Goal: Entertainment & Leisure: Consume media (video, audio)

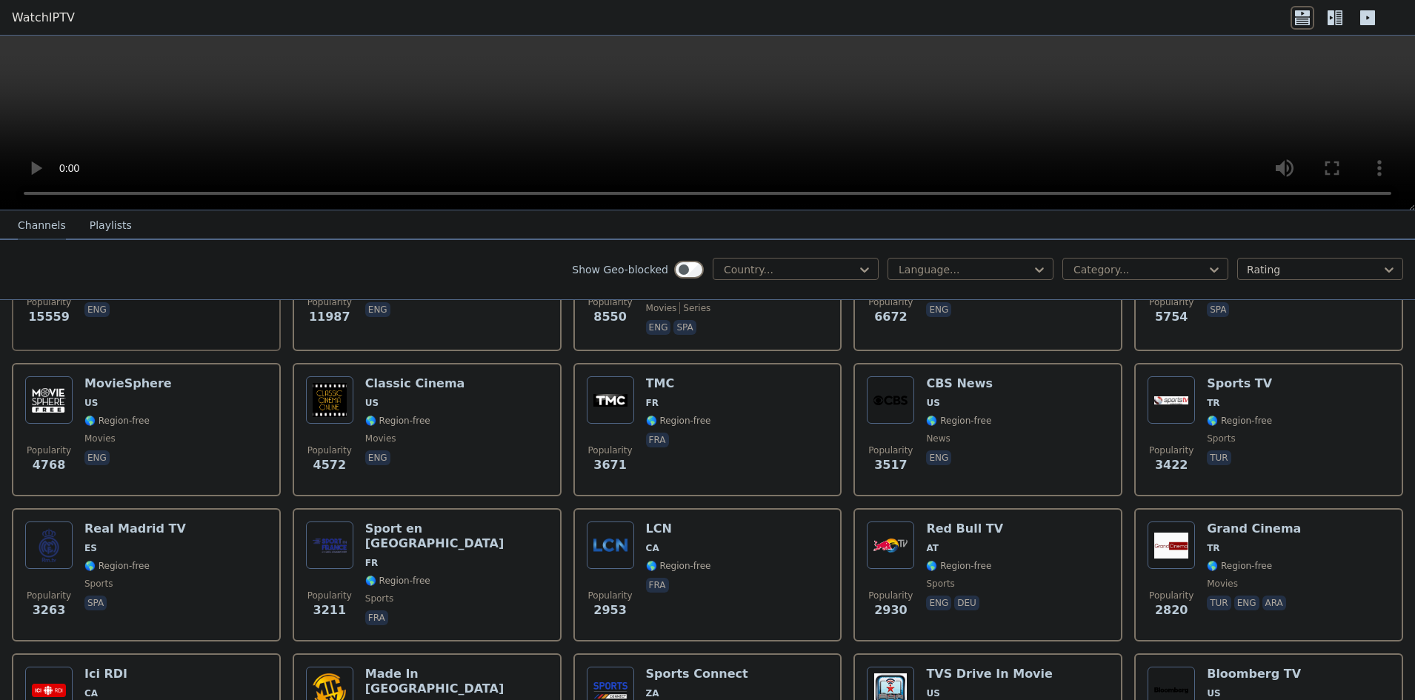
scroll to position [278, 0]
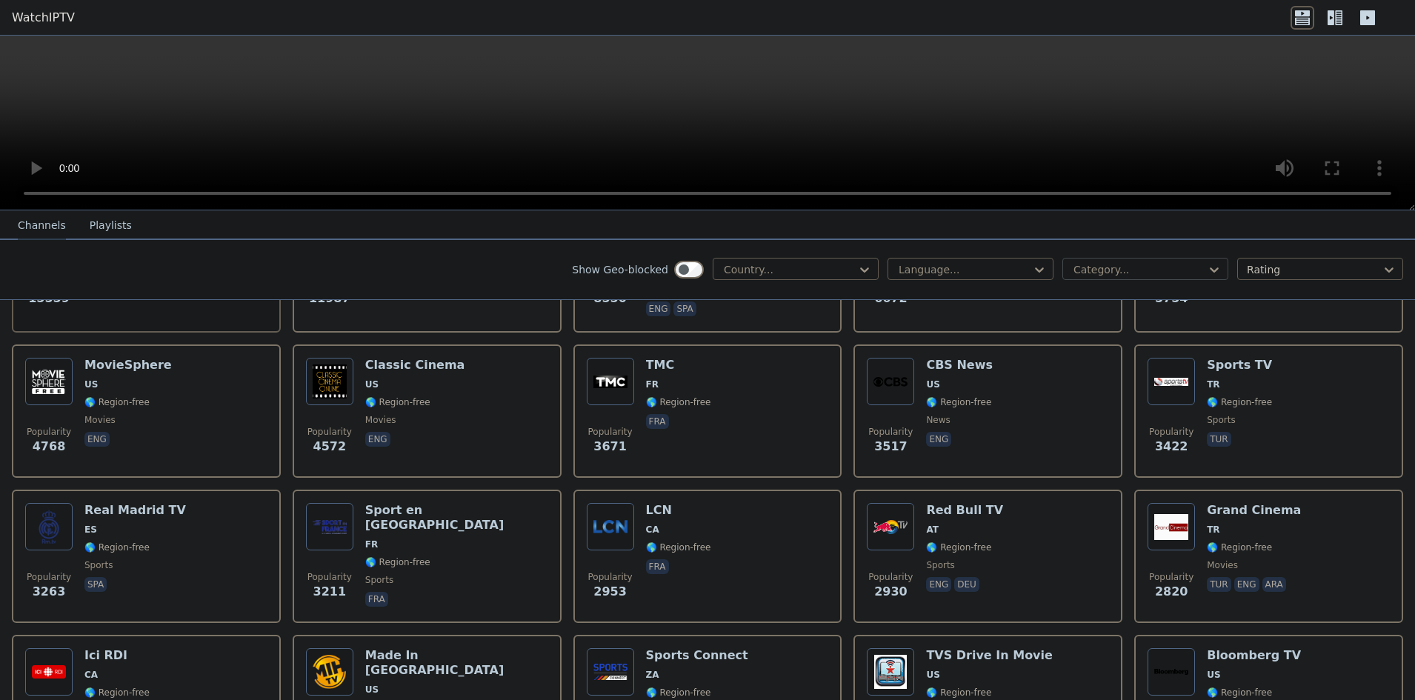
click at [1162, 266] on div at bounding box center [1139, 269] width 135 height 15
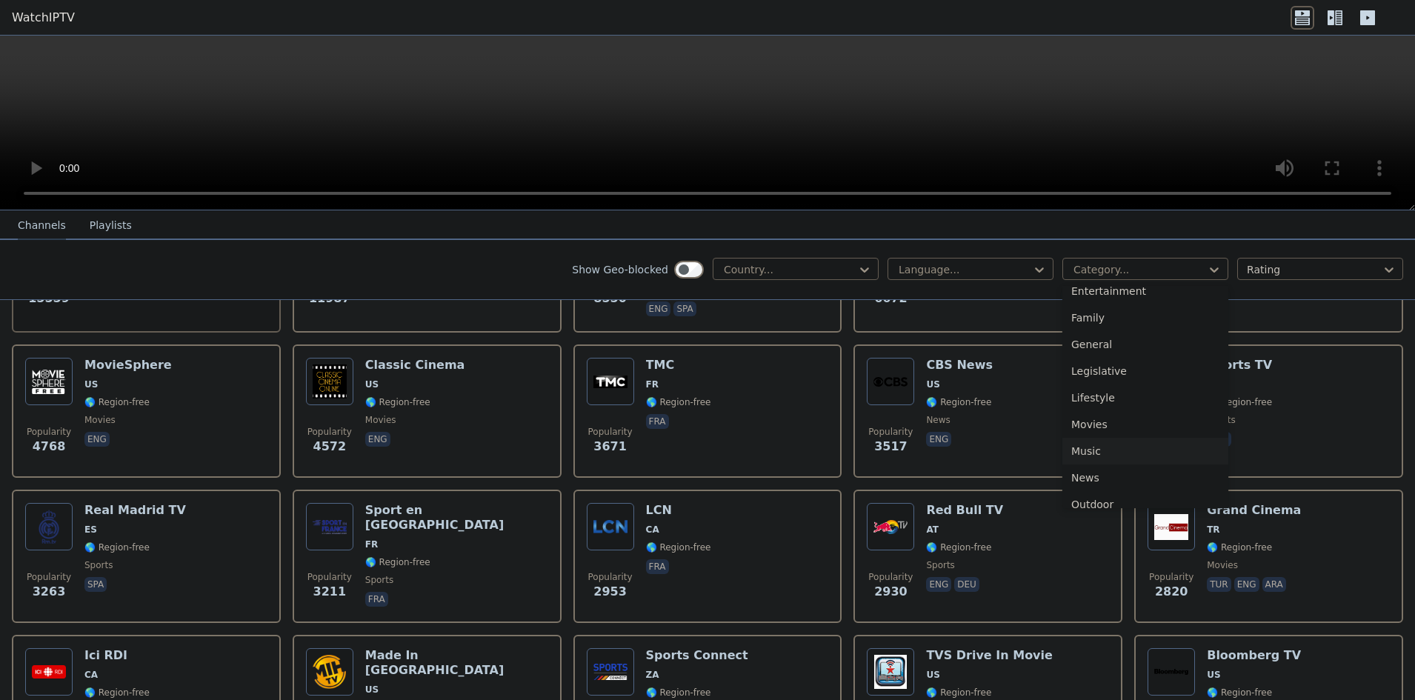
click at [1087, 447] on div "Music" at bounding box center [1145, 451] width 166 height 27
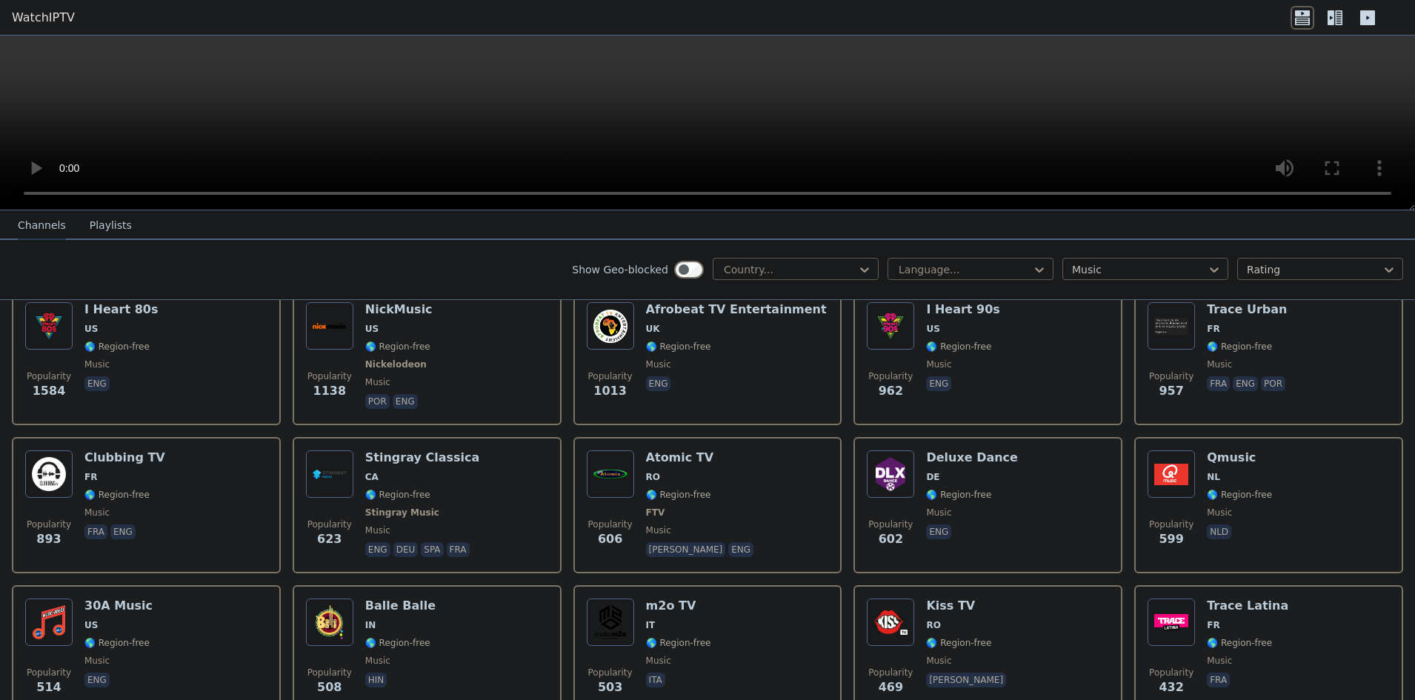
scroll to position [278, 0]
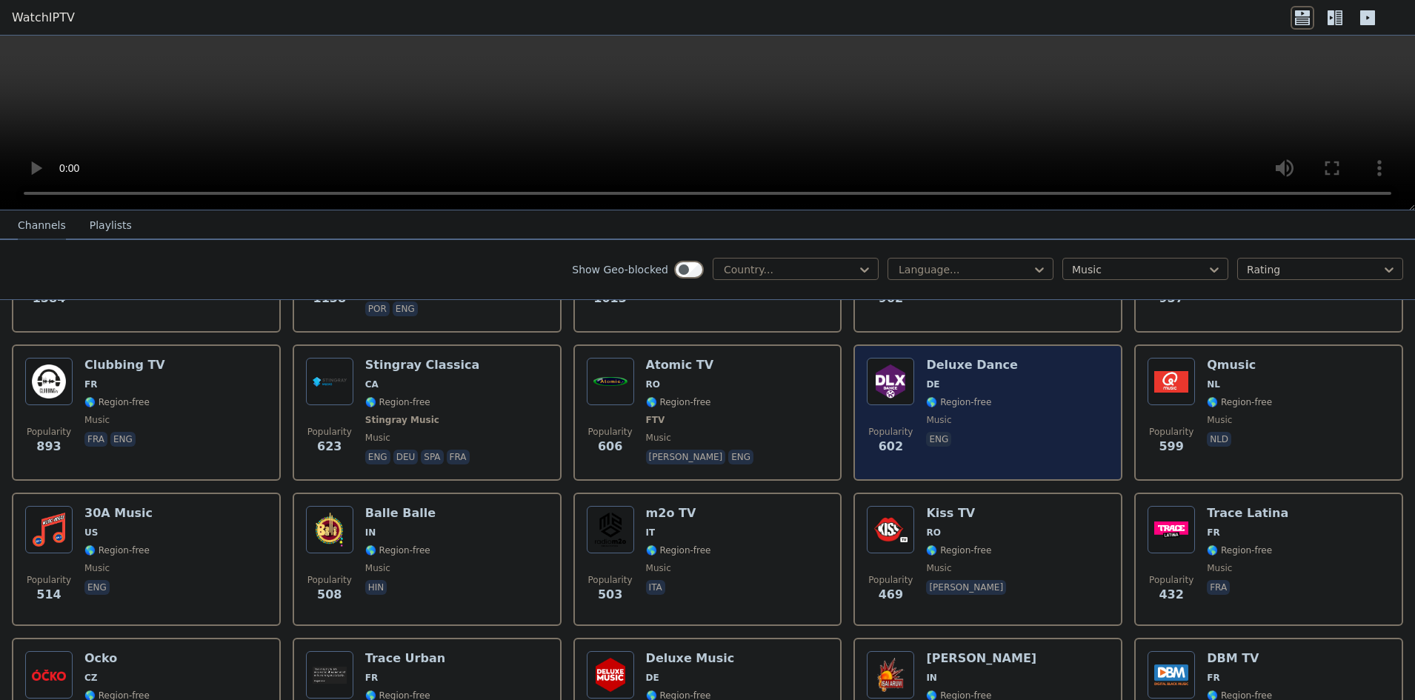
click at [957, 358] on h6 "Deluxe Dance" at bounding box center [972, 365] width 92 height 15
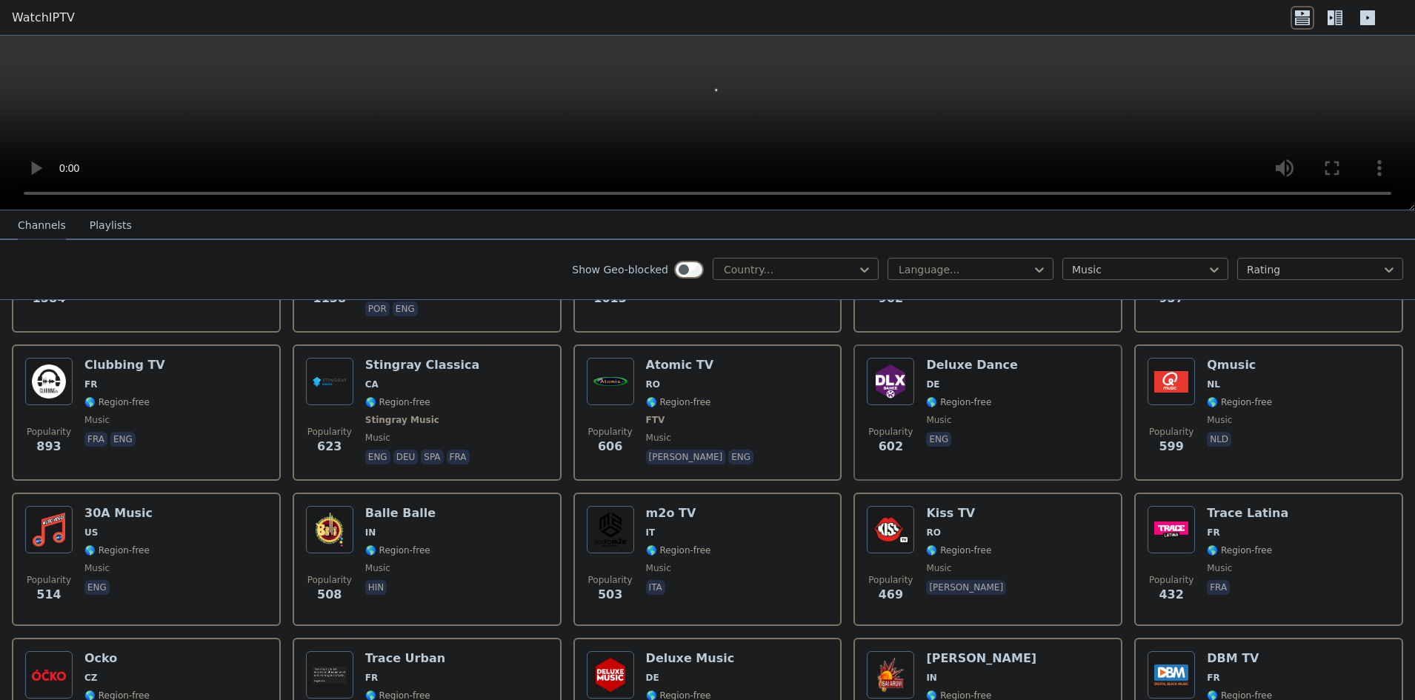
scroll to position [0, 0]
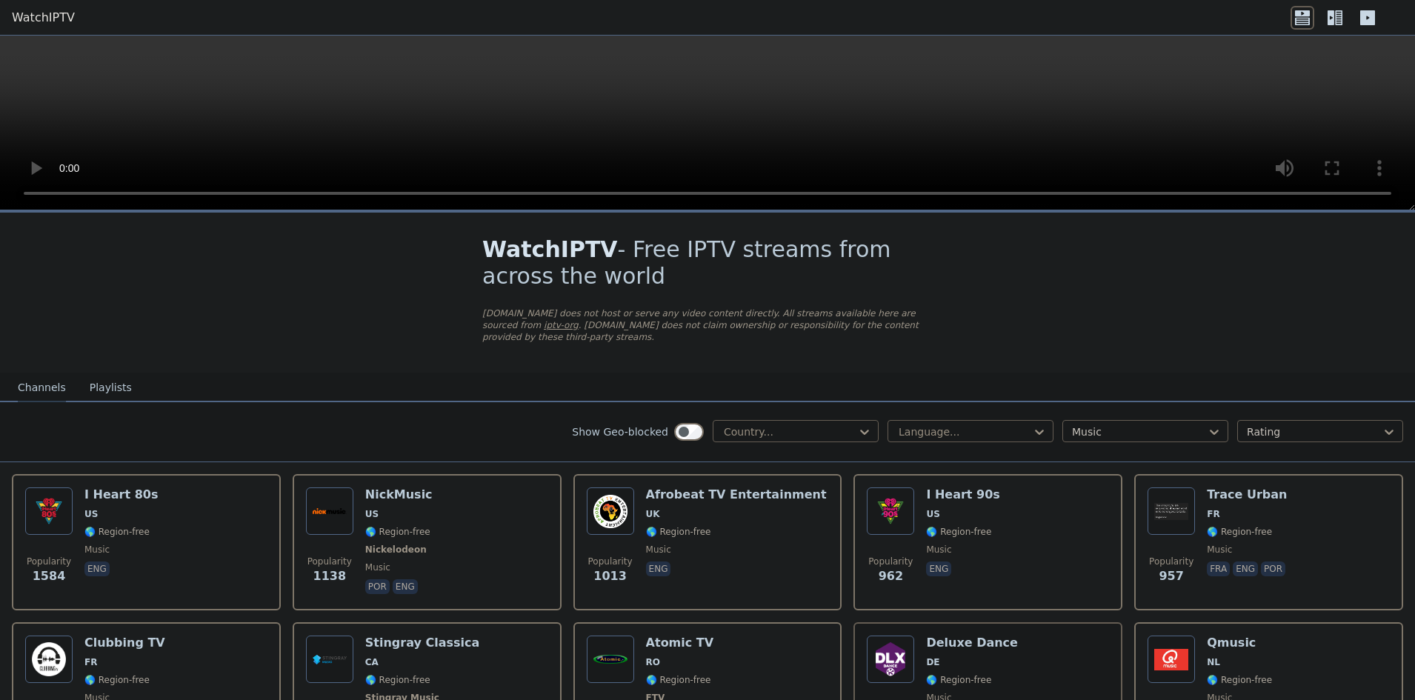
click at [744, 93] on video at bounding box center [707, 123] width 1415 height 175
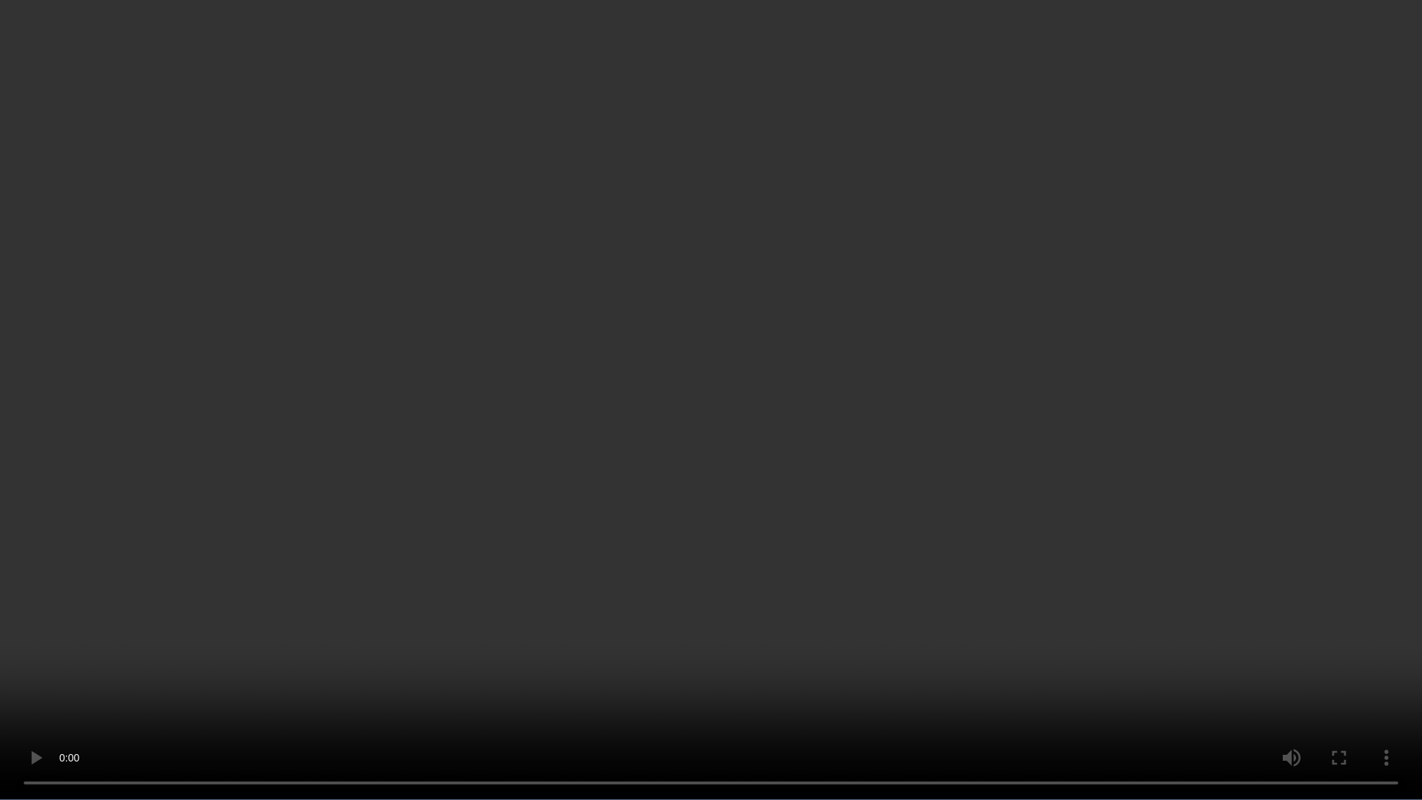
drag, startPoint x: 786, startPoint y: 192, endPoint x: 644, endPoint y: 389, distance: 243.0
click at [644, 389] on video at bounding box center [711, 400] width 1422 height 800
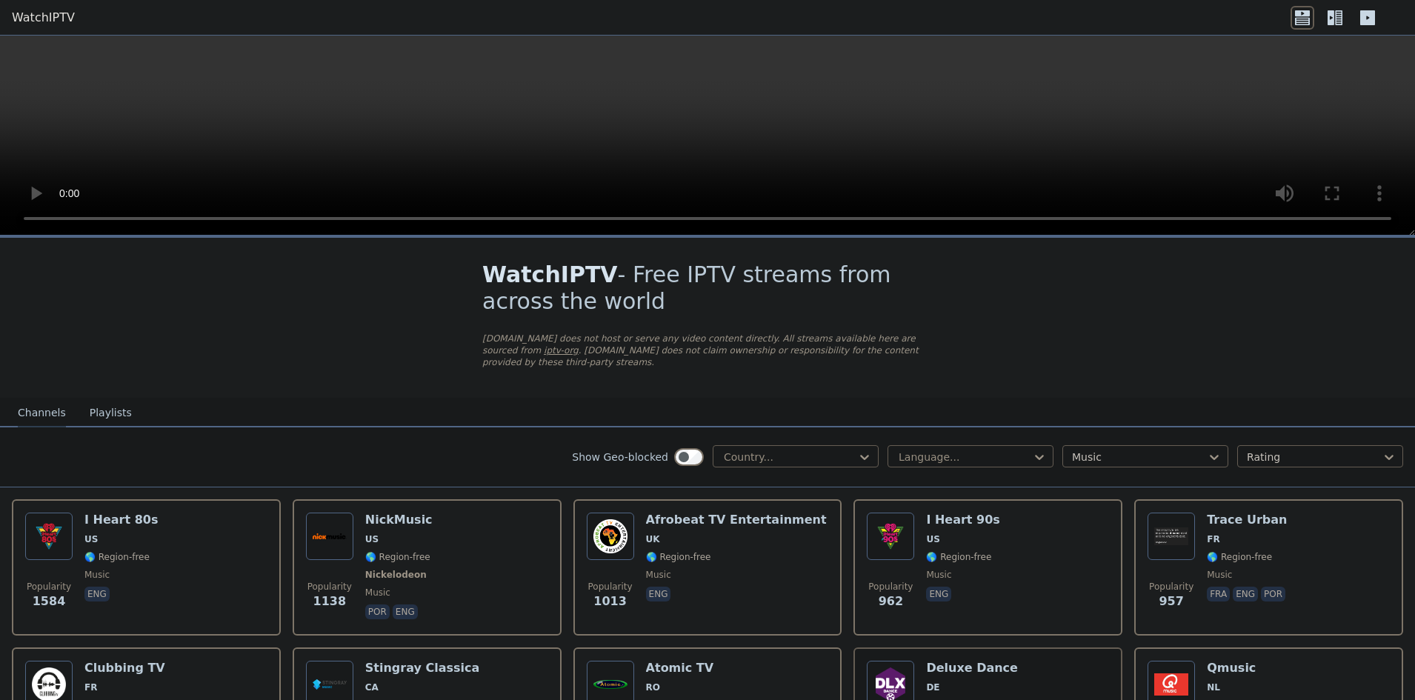
click at [112, 404] on button "Playlists" at bounding box center [111, 413] width 42 height 28
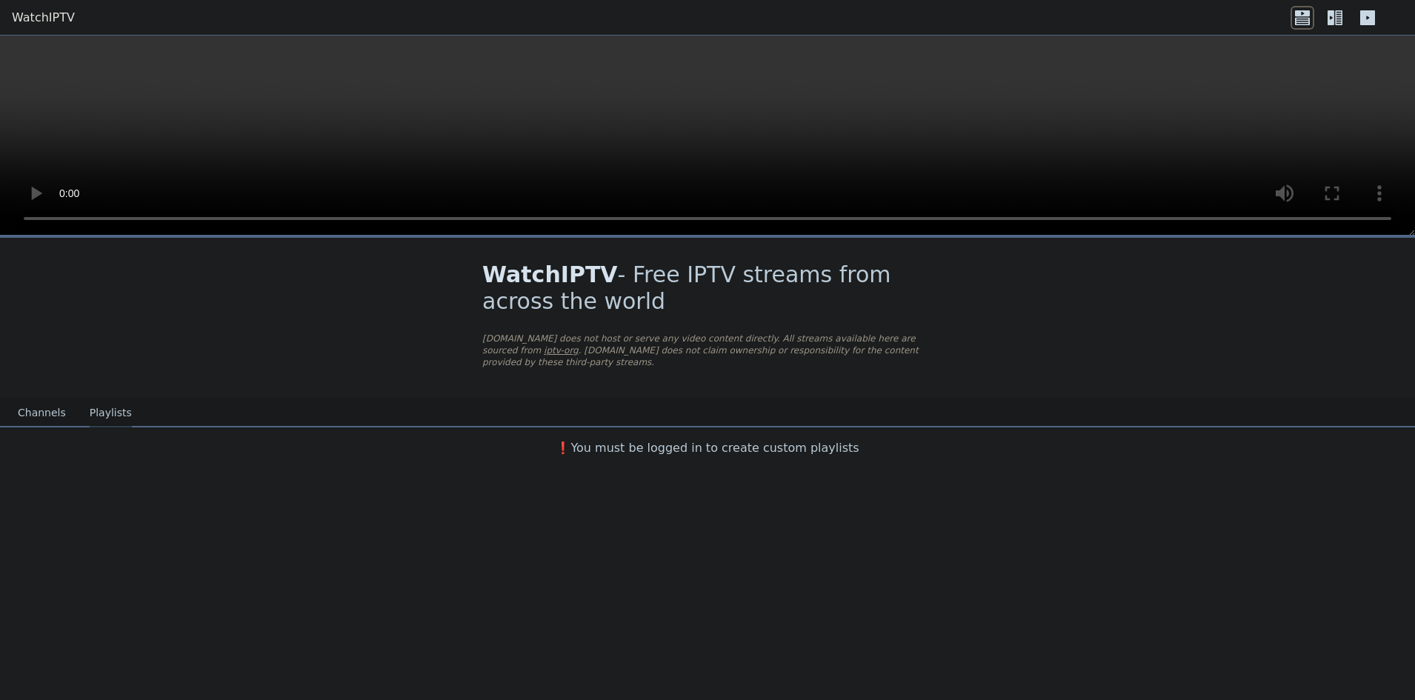
click at [44, 400] on button "Channels" at bounding box center [42, 413] width 48 height 28
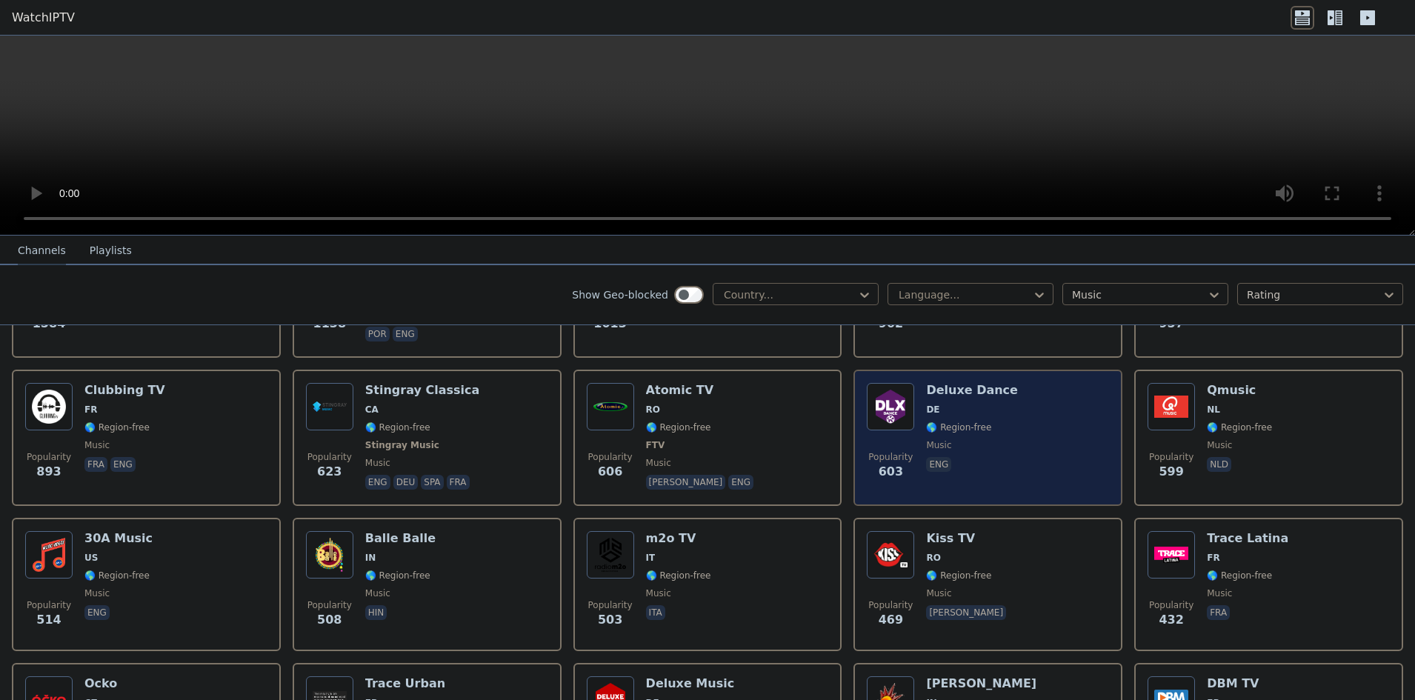
scroll to position [370, 0]
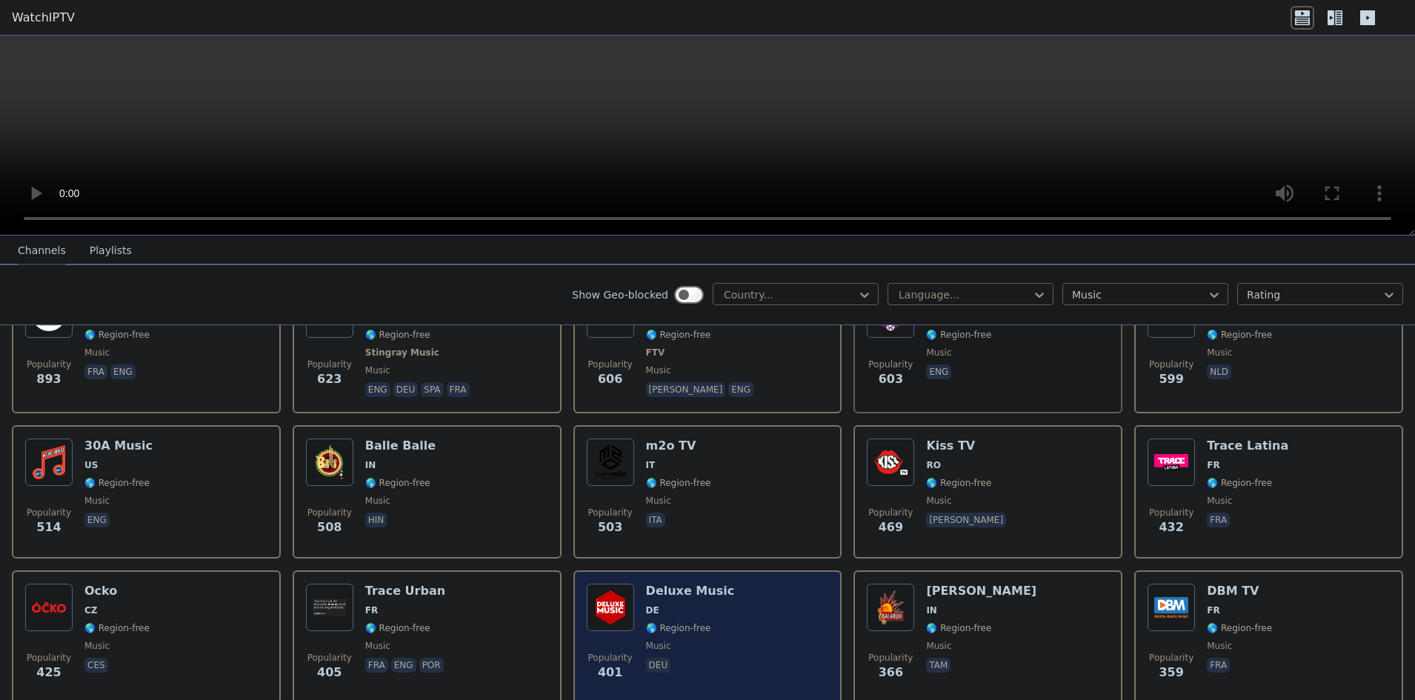
click at [676, 584] on h6 "Deluxe Music" at bounding box center [690, 591] width 89 height 15
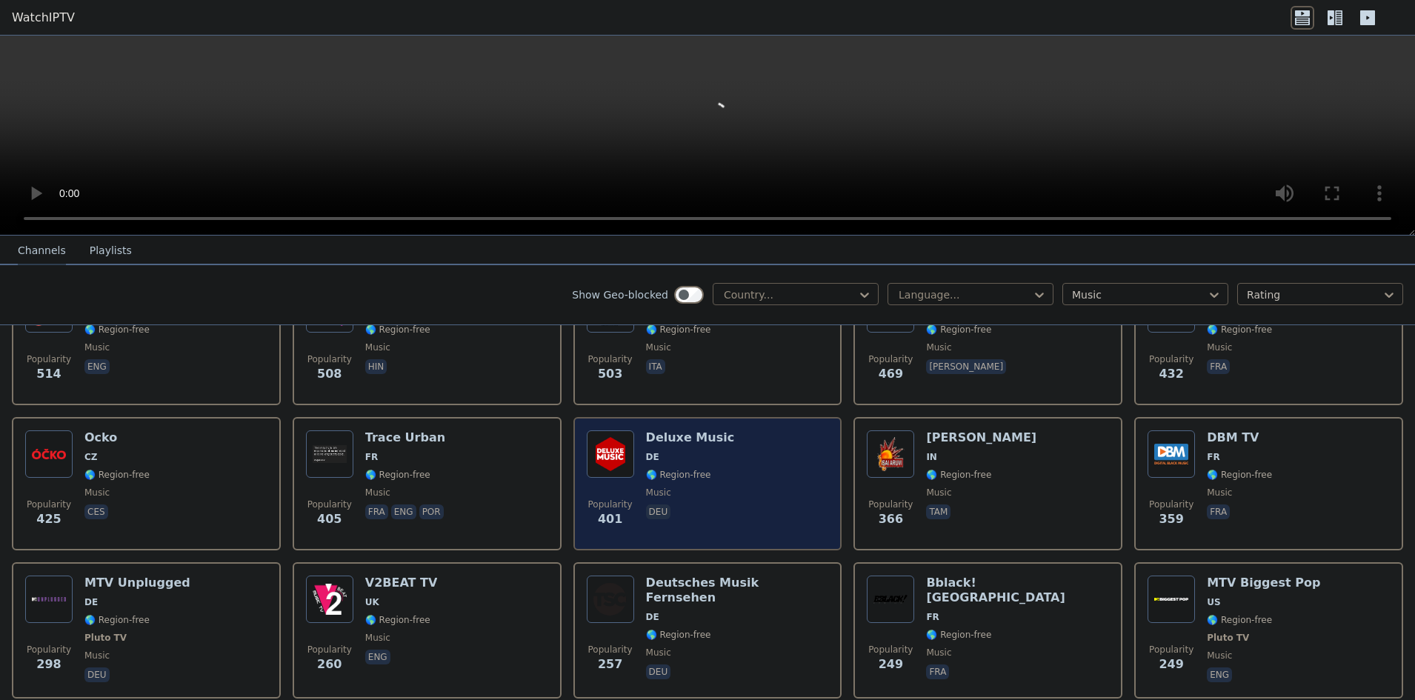
scroll to position [556, 0]
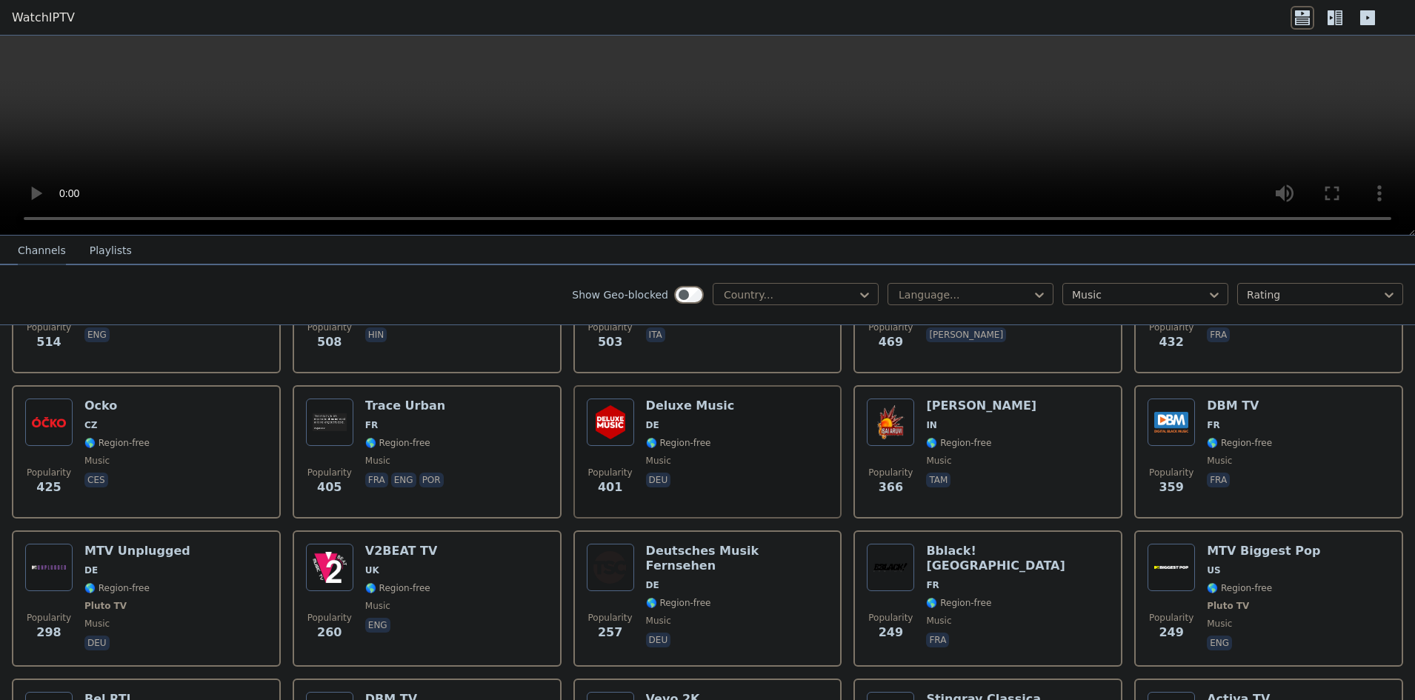
drag, startPoint x: 689, startPoint y: 163, endPoint x: 1110, endPoint y: 162, distance: 421.5
click at [1110, 162] on video at bounding box center [707, 136] width 1415 height 200
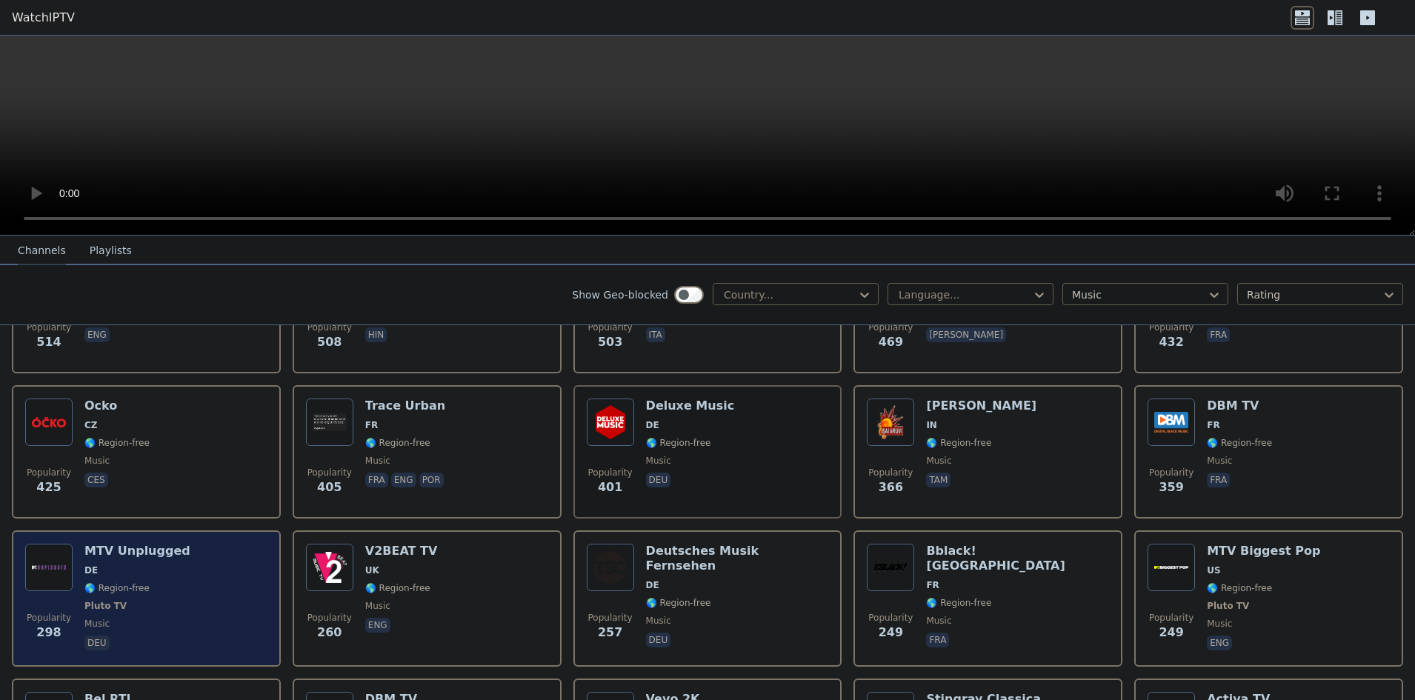
click at [225, 530] on div "Popularity 298 MTV Unplugged DE 🌎 Region-free Pluto TV music deu" at bounding box center [146, 598] width 269 height 136
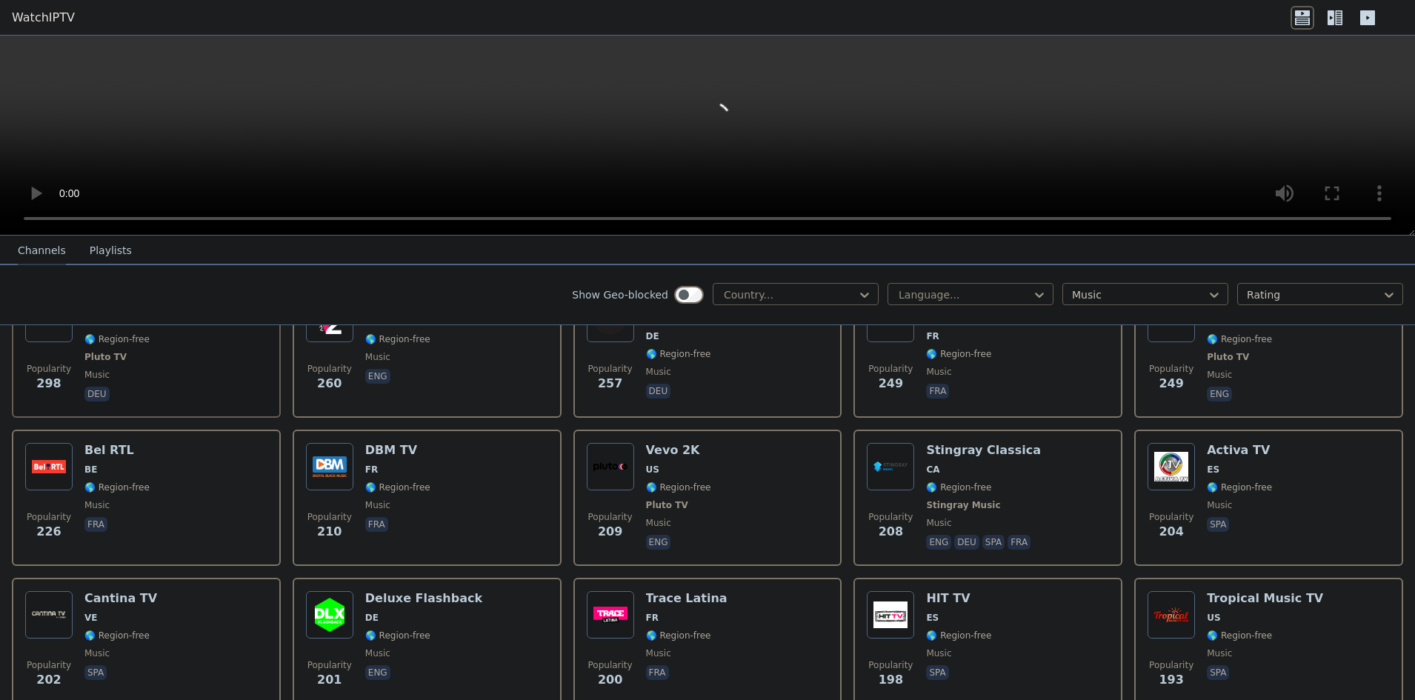
scroll to position [833, 0]
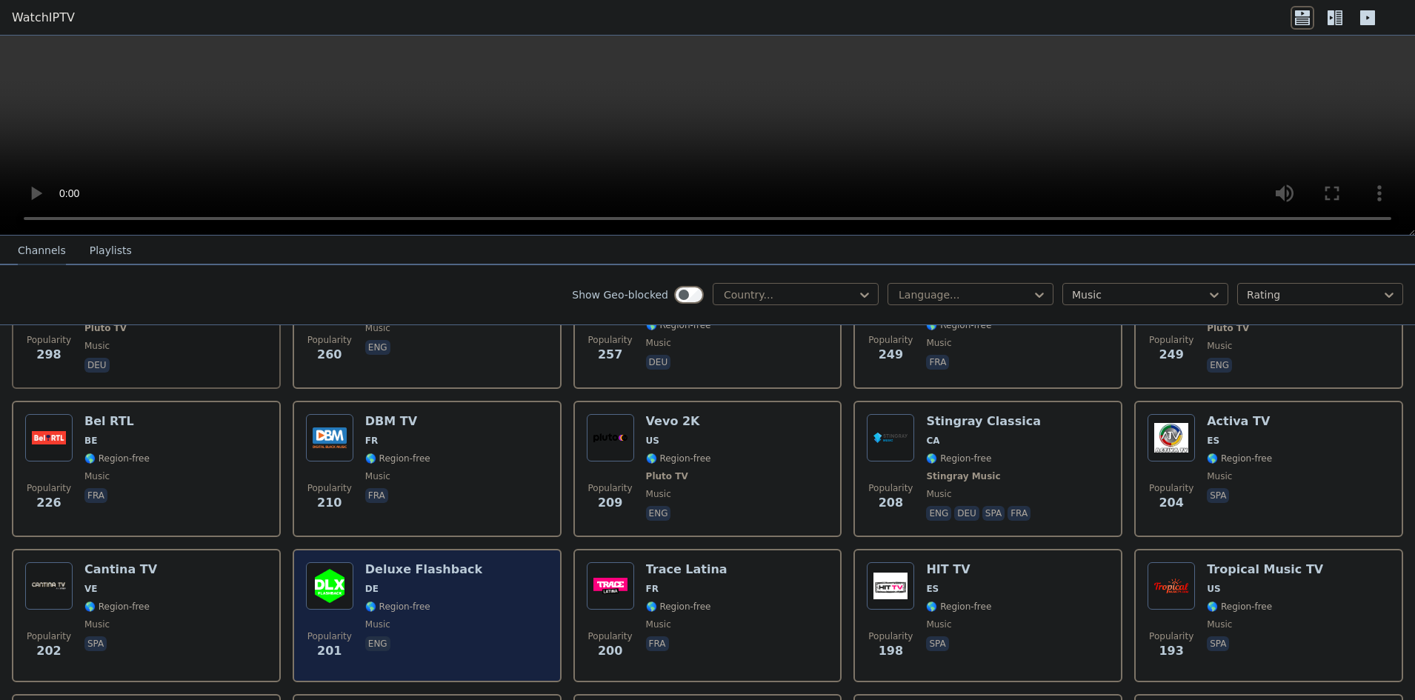
click at [478, 562] on div "Popularity 201 Deluxe Flashback DE 🌎 Region-free music eng" at bounding box center [427, 615] width 242 height 107
click at [402, 562] on h6 "Deluxe Flashback" at bounding box center [423, 569] width 117 height 15
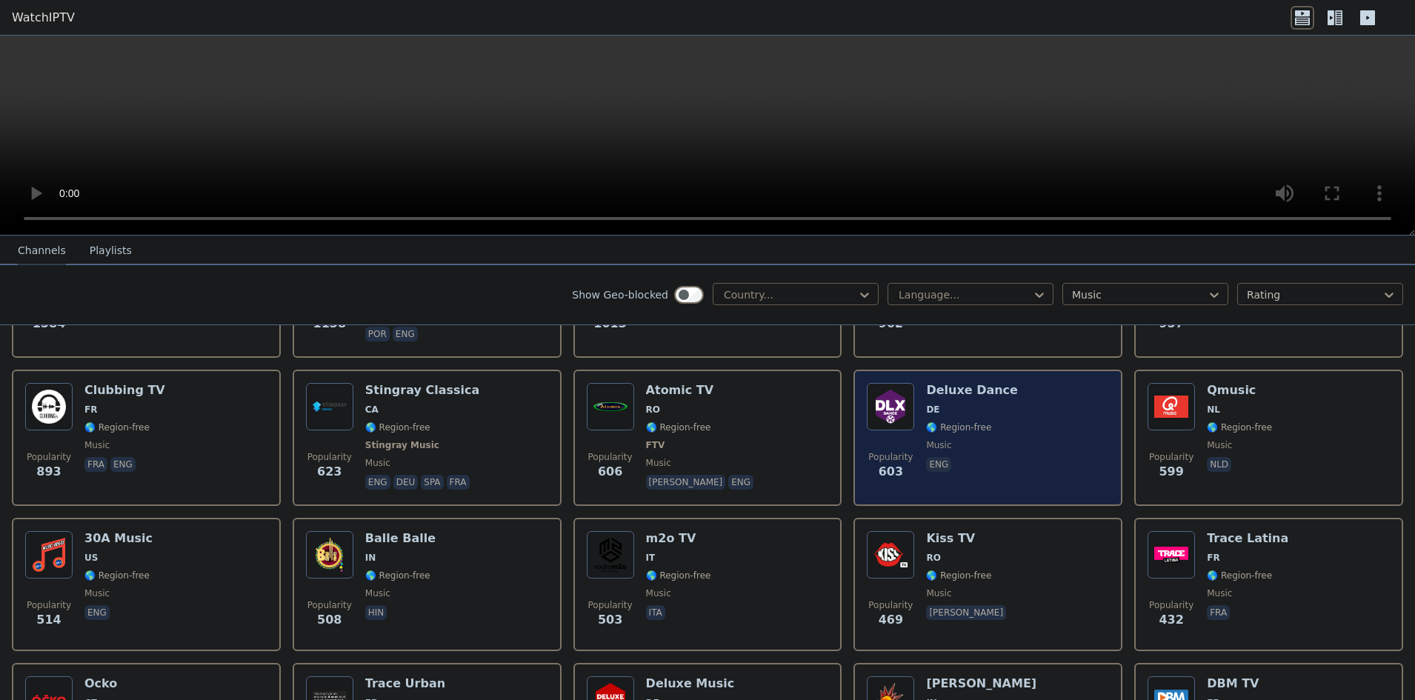
click at [904, 383] on img at bounding box center [890, 406] width 47 height 47
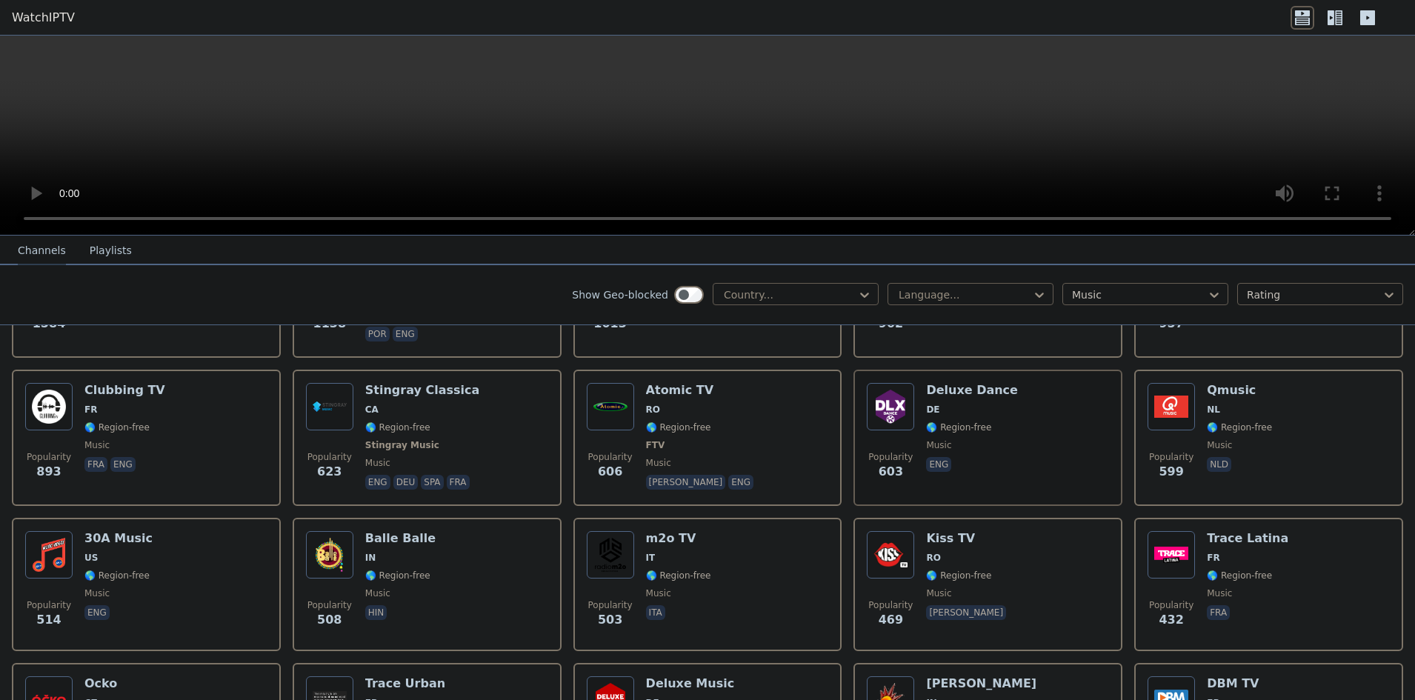
drag, startPoint x: 677, startPoint y: 78, endPoint x: 726, endPoint y: 113, distance: 60.4
click at [711, 104] on video at bounding box center [707, 136] width 1415 height 200
click at [763, 108] on video at bounding box center [707, 136] width 1415 height 200
click at [743, 93] on video at bounding box center [707, 136] width 1415 height 200
click at [753, 93] on video at bounding box center [707, 136] width 1415 height 200
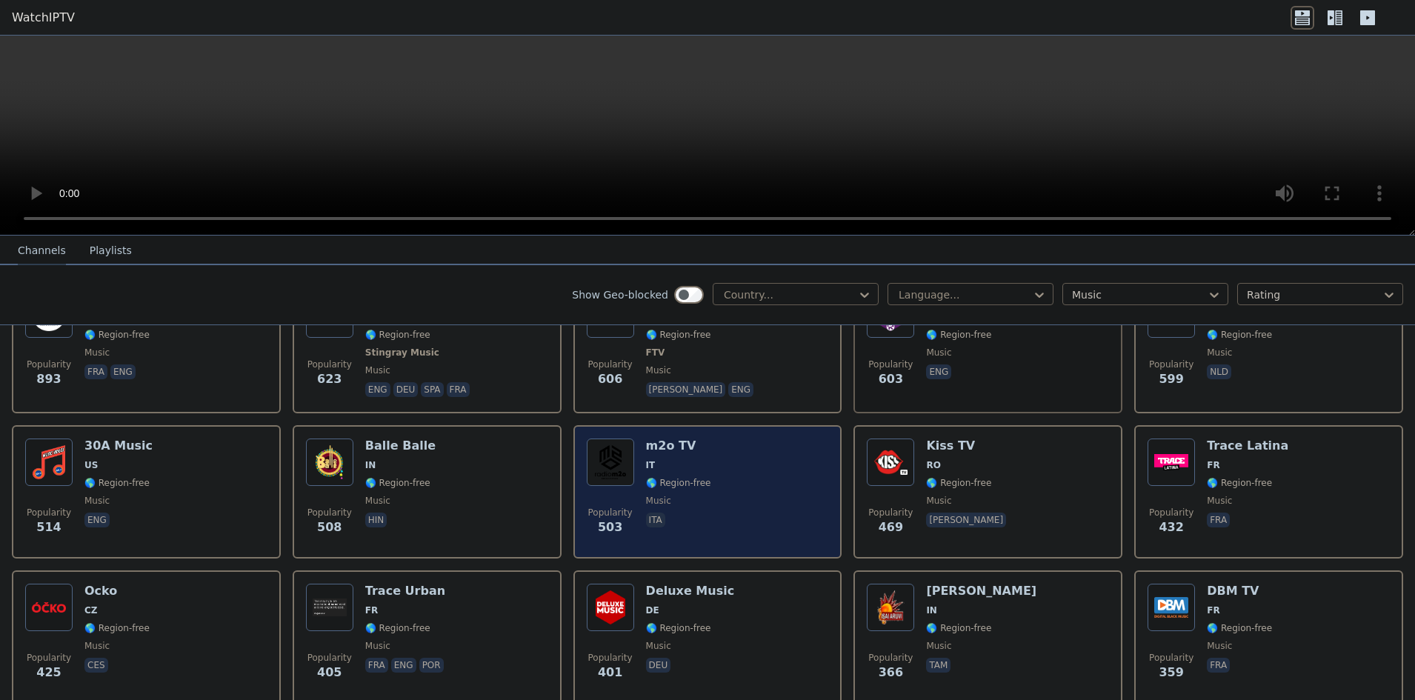
scroll to position [185, 0]
